Goal: Task Accomplishment & Management: Use online tool/utility

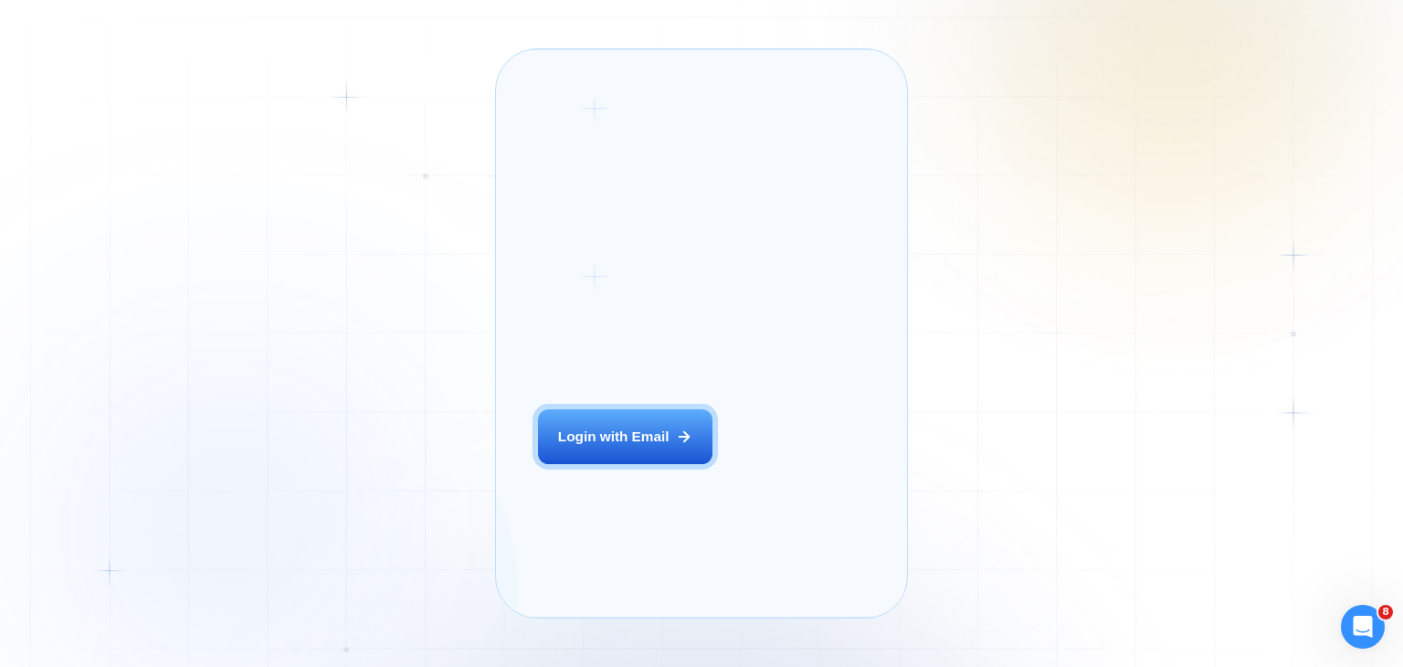
click at [669, 446] on div "Login with Email" at bounding box center [613, 436] width 111 height 19
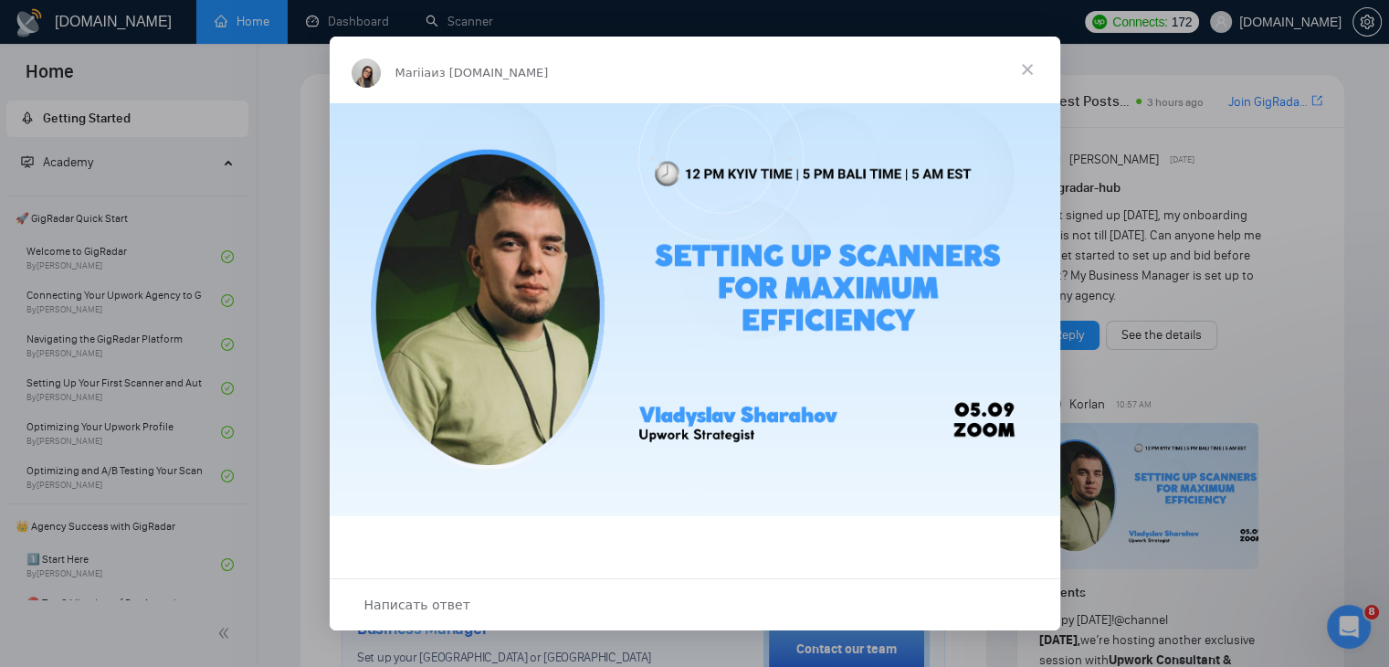
click at [1023, 75] on span "Закрыть" at bounding box center [1028, 70] width 66 height 66
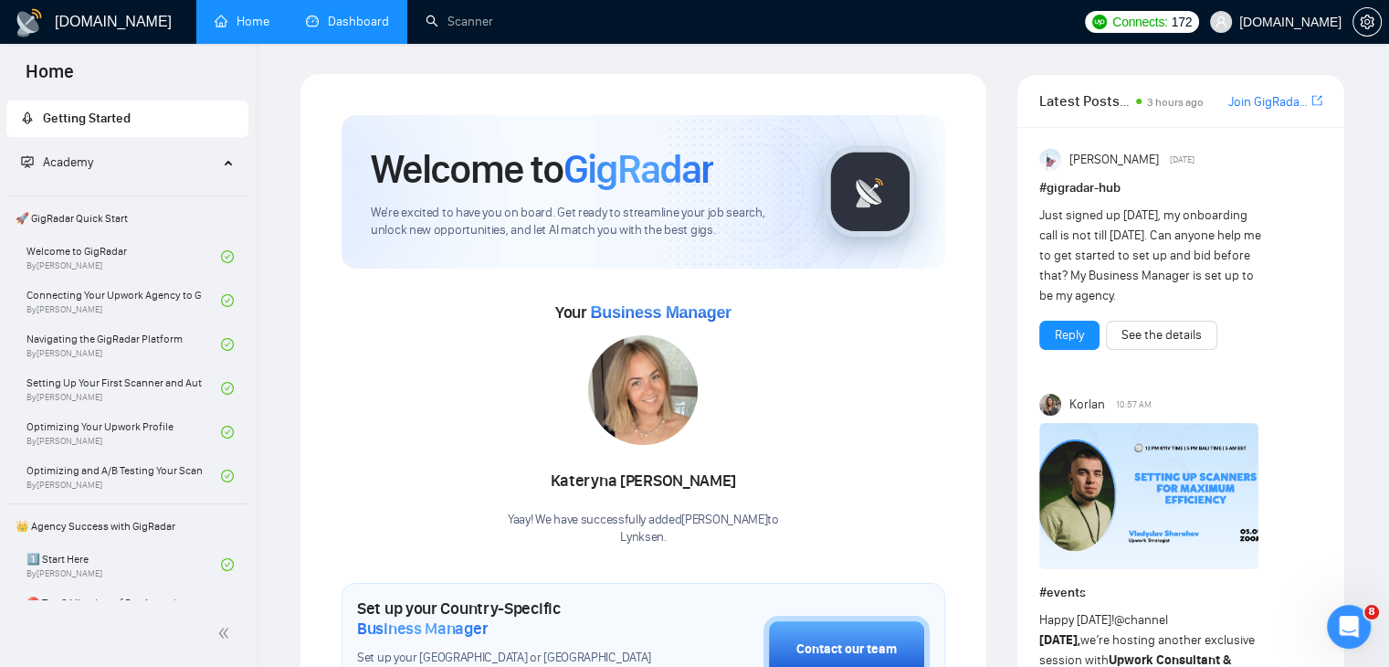
click at [369, 16] on link "Dashboard" at bounding box center [347, 22] width 83 height 16
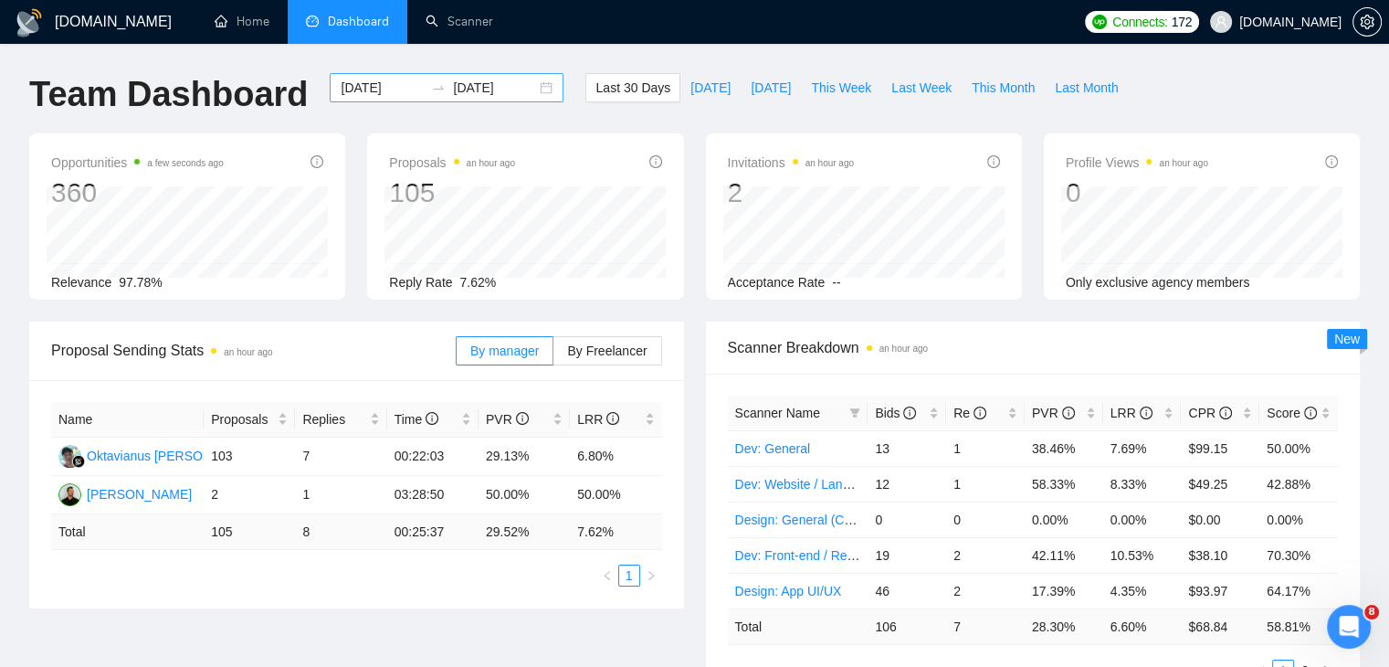
click at [533, 85] on div "[DATE] [DATE]" at bounding box center [447, 87] width 234 height 29
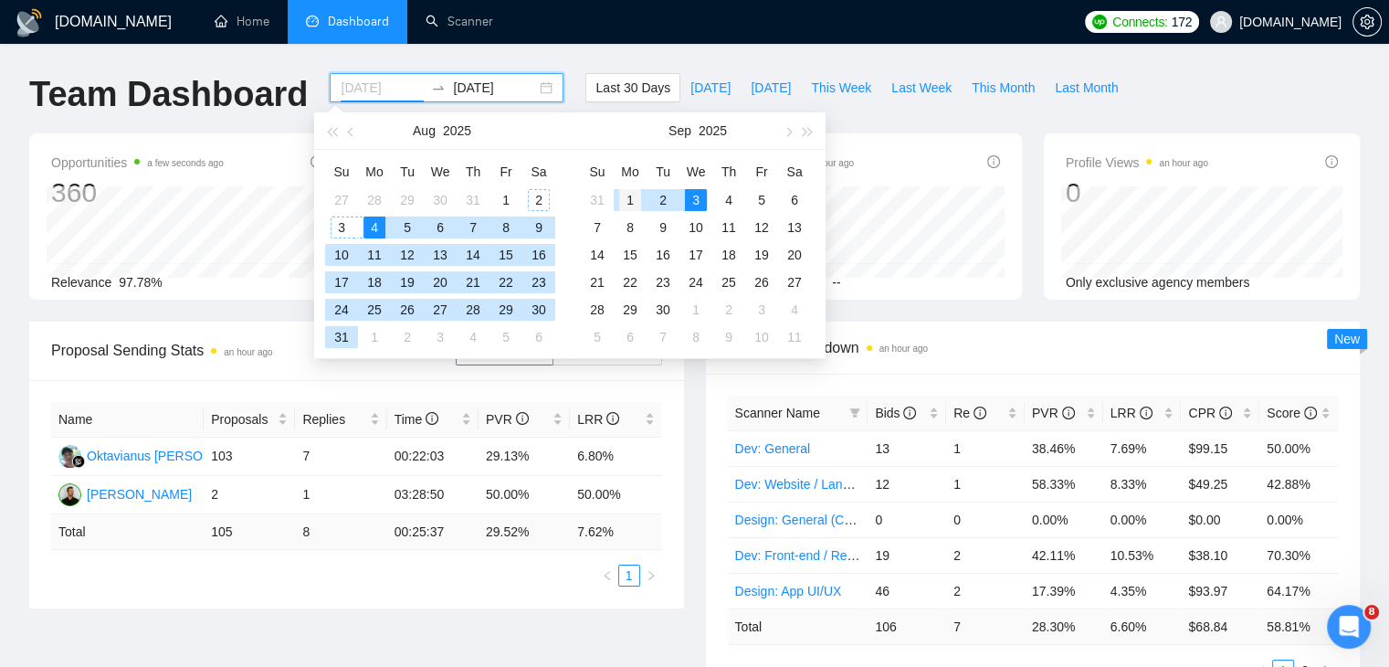
type input "[DATE]"
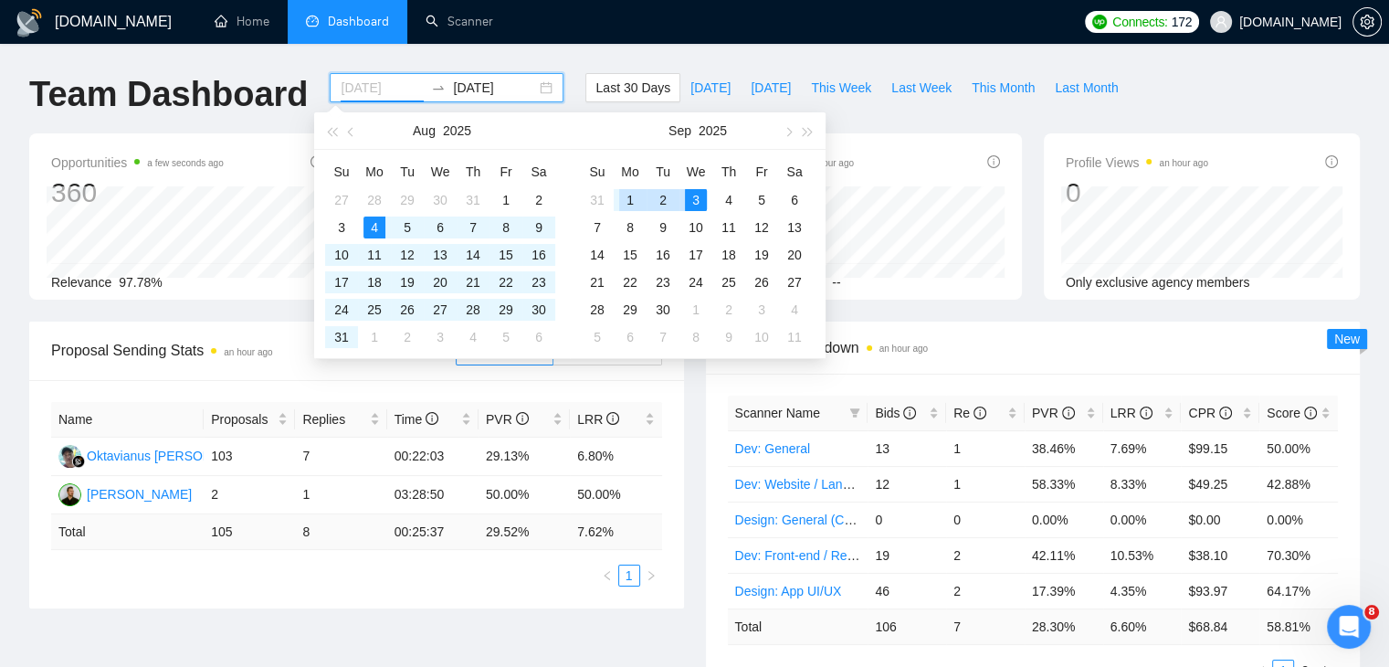
click at [629, 200] on div "1" at bounding box center [630, 200] width 22 height 22
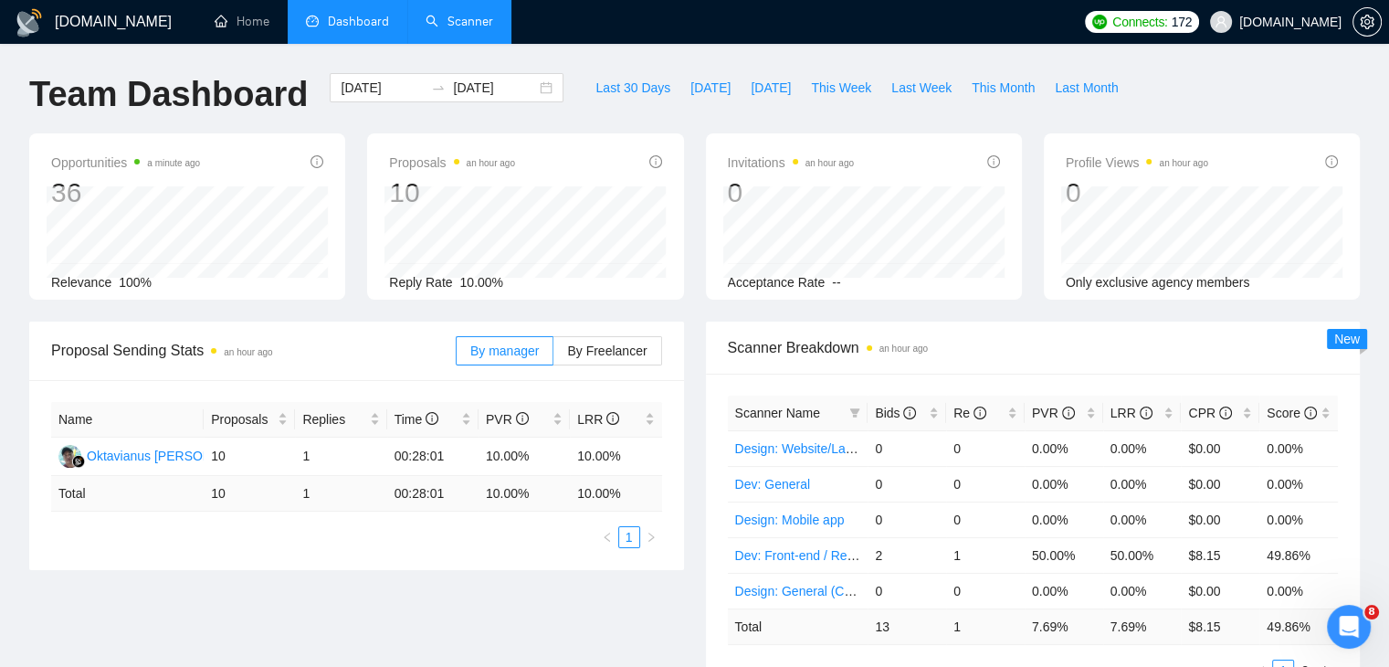
click at [468, 29] on link "Scanner" at bounding box center [460, 22] width 68 height 16
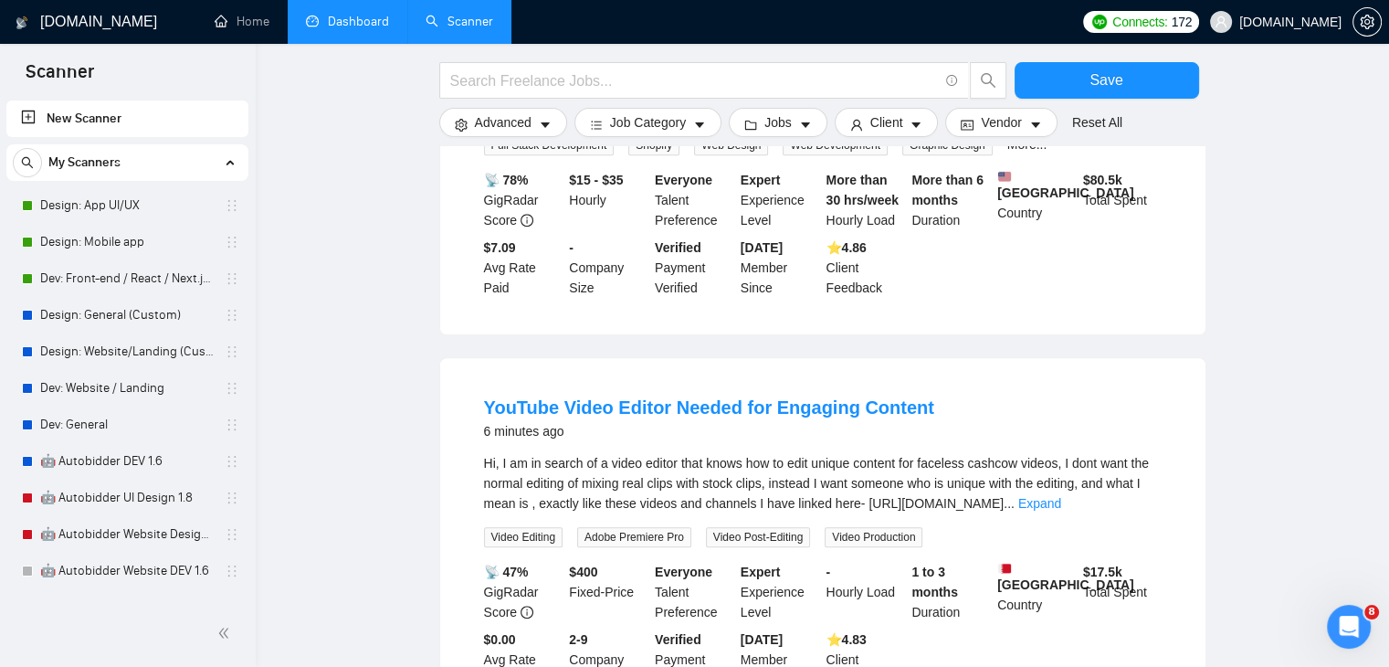
scroll to position [1176, 0]
click at [142, 314] on link "Design: General (Custom)" at bounding box center [127, 315] width 174 height 37
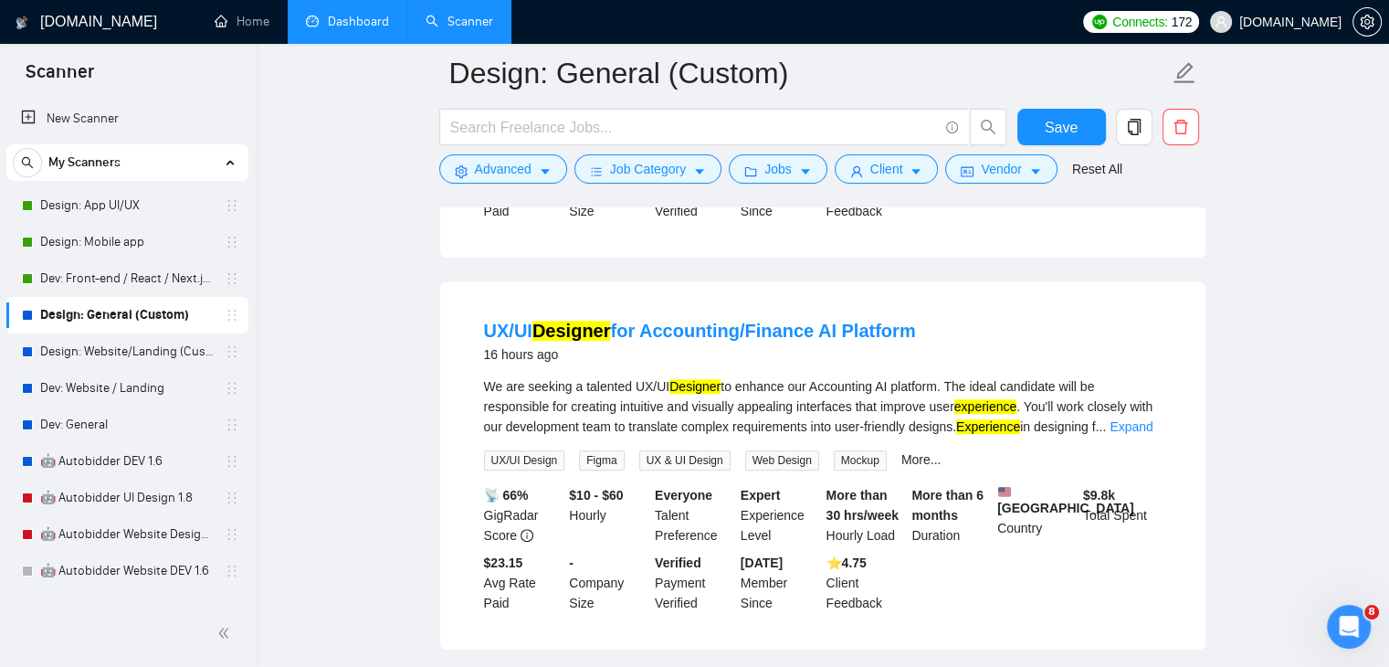
scroll to position [1344, 0]
click at [745, 320] on link "UX/UI Designer for Accounting/Finance AI Platform" at bounding box center [700, 330] width 432 height 20
click at [352, 29] on link "Dashboard" at bounding box center [347, 22] width 83 height 16
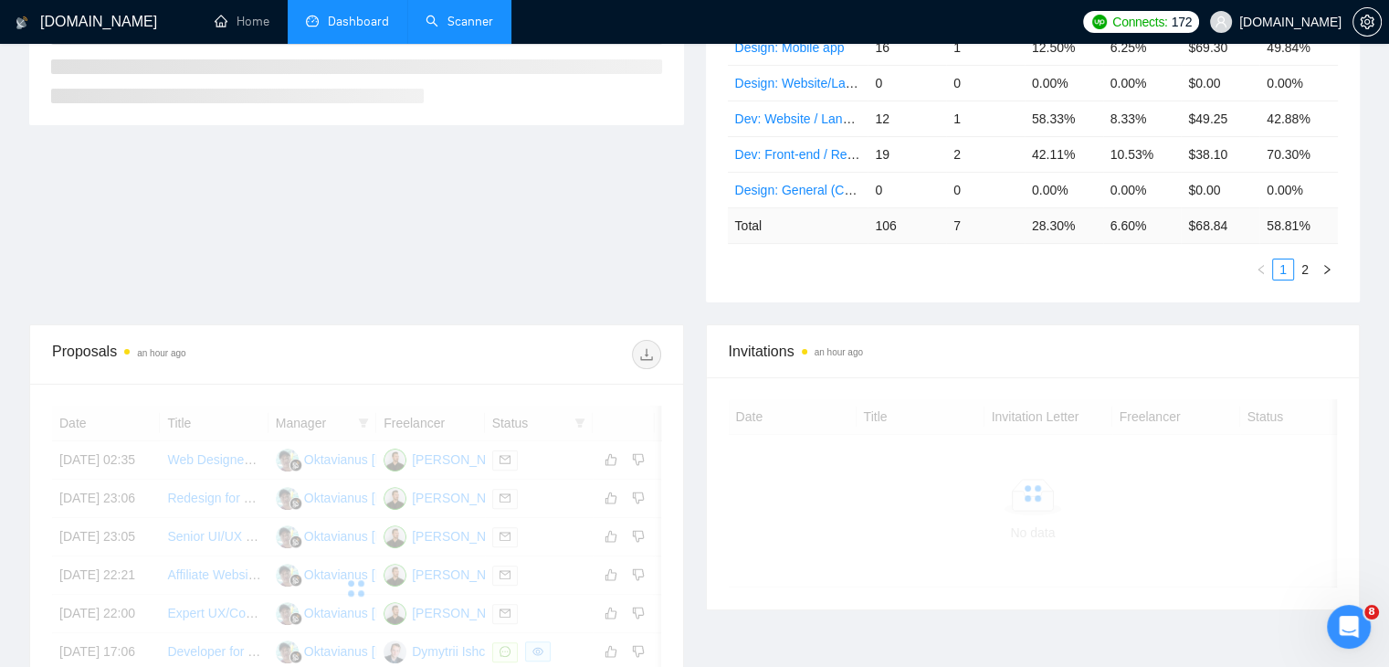
scroll to position [438, 0]
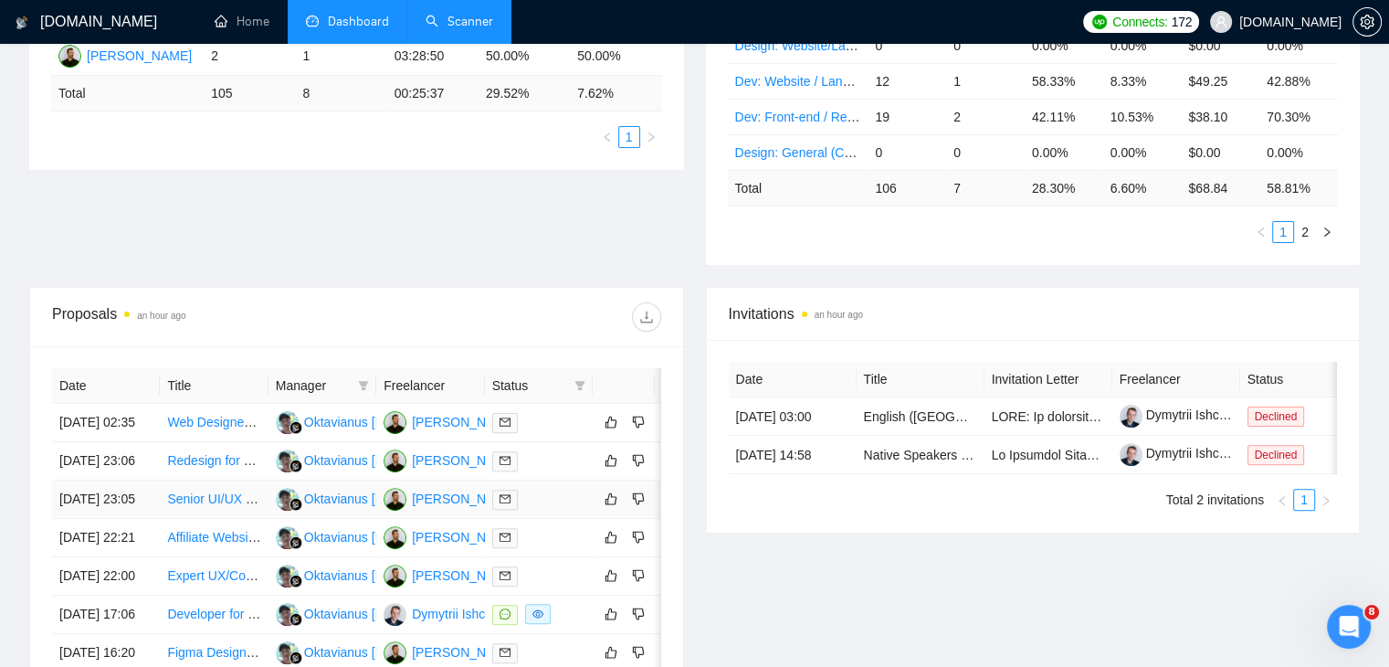
click at [206, 506] on link "Senior UI/UX Designer" at bounding box center [232, 498] width 130 height 15
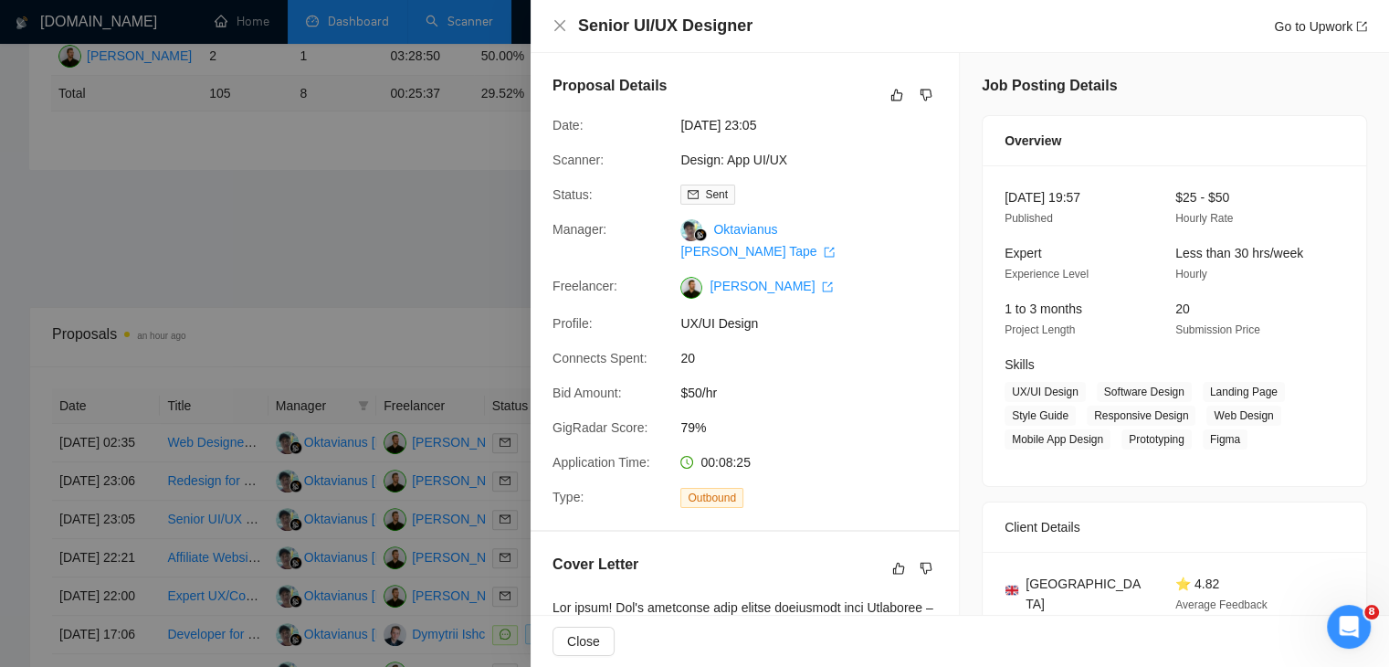
click at [484, 206] on div at bounding box center [694, 333] width 1389 height 667
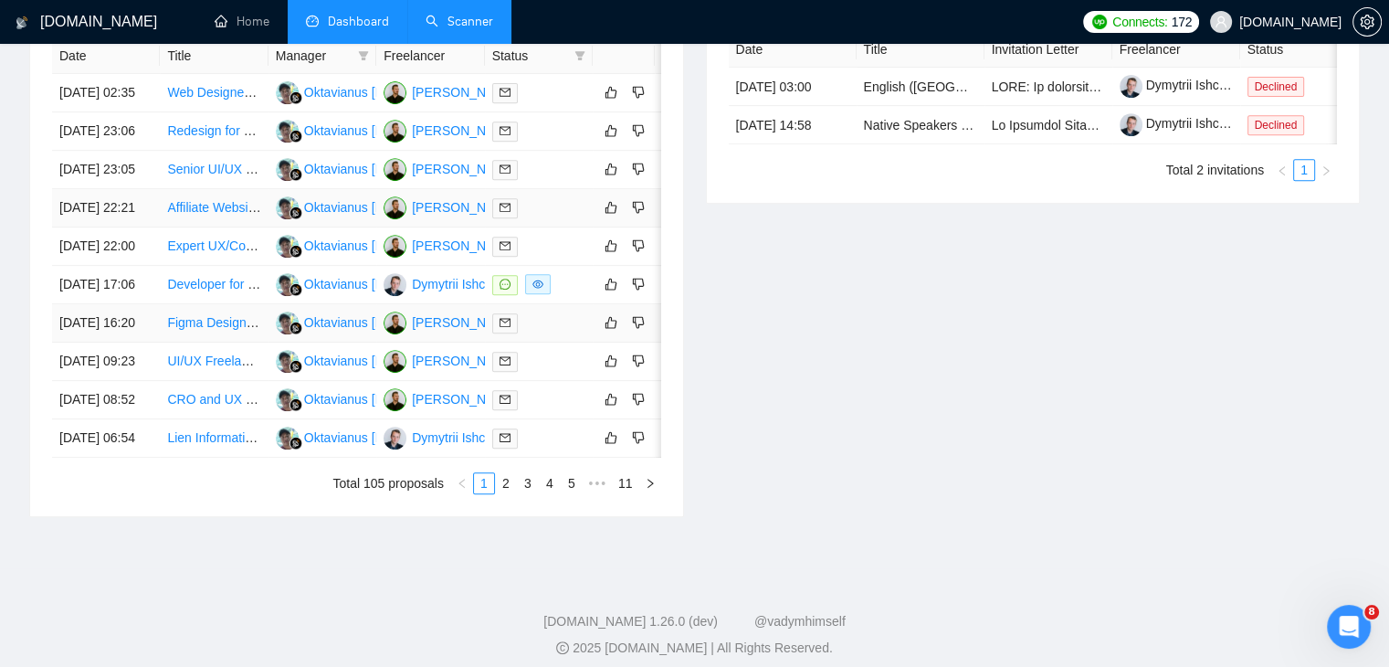
scroll to position [772, 0]
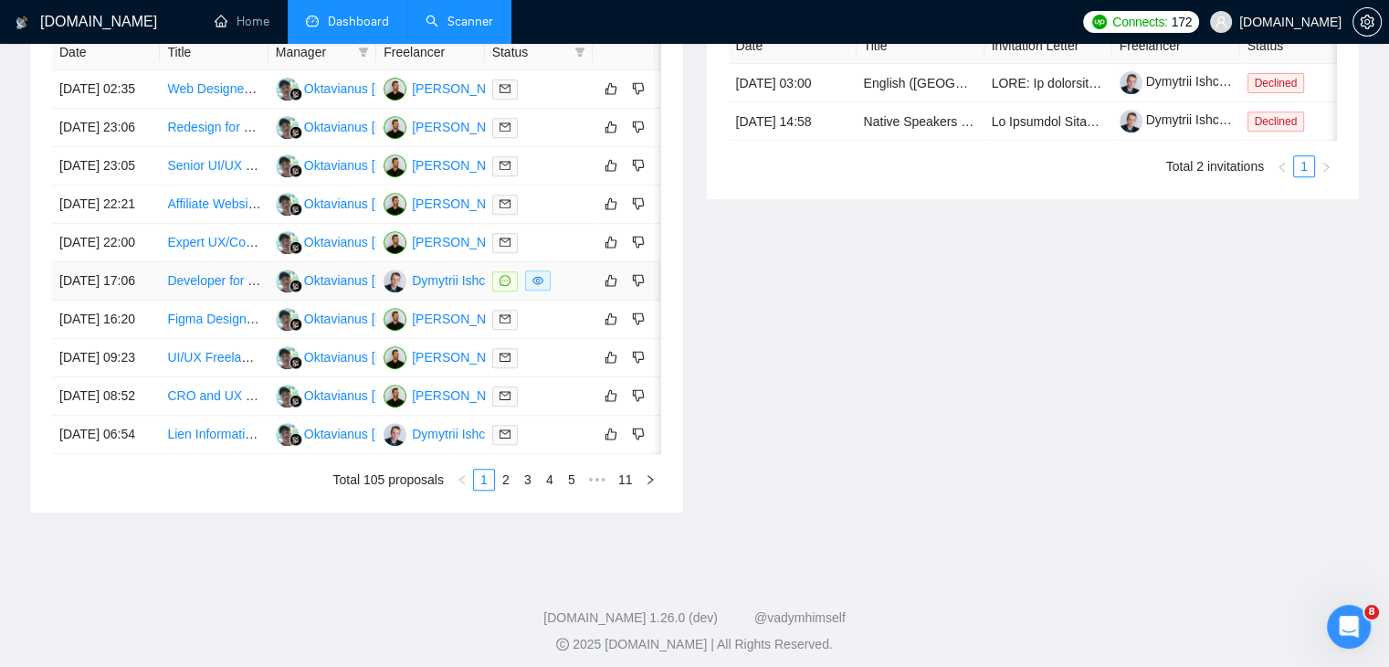
click at [237, 288] on link "Developer for creating a scene in sandbox.babylon" at bounding box center [311, 280] width 288 height 15
